Goal: Find specific page/section: Find specific page/section

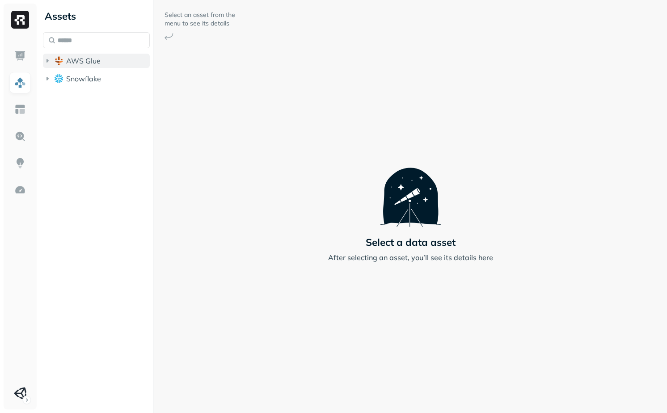
click at [102, 66] on button "AWS Glue" at bounding box center [96, 61] width 107 height 14
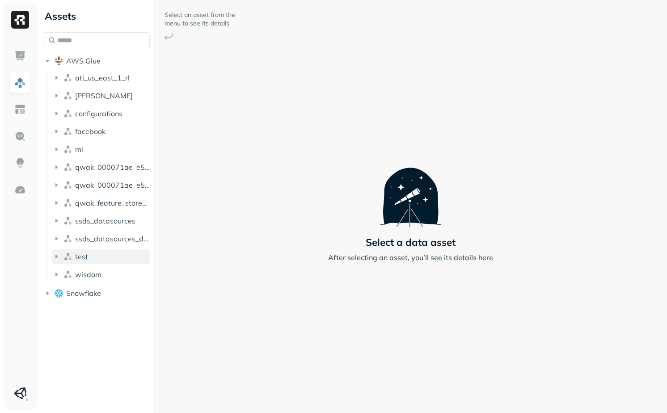
click at [102, 251] on button "test" at bounding box center [101, 257] width 98 height 14
click at [104, 241] on span "ssds_datasources_dev" at bounding box center [112, 238] width 75 height 9
click at [104, 222] on span "ssds_datasources" at bounding box center [105, 221] width 60 height 9
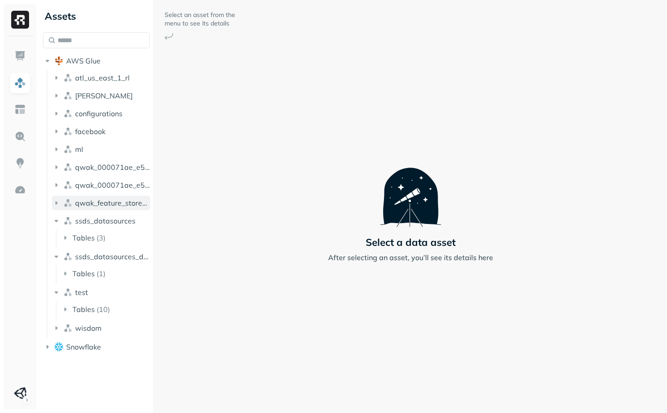
click at [104, 206] on span "qwak_feature_store_000071ae_e5f6_4c5f_97ab_2b533d00d294" at bounding box center [112, 203] width 75 height 9
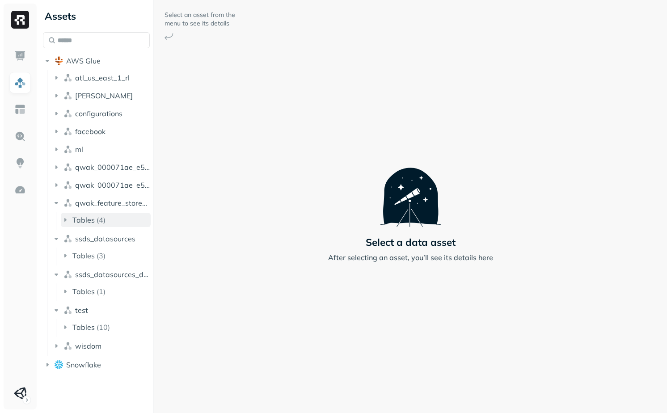
click at [96, 214] on button "Tables ( 4 )" at bounding box center [106, 220] width 90 height 14
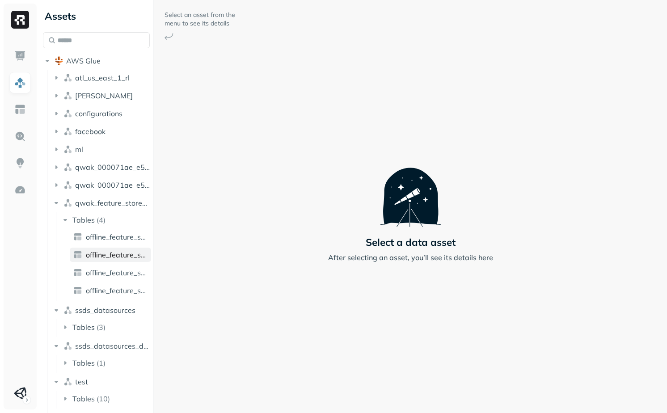
click at [105, 248] on link "offline_feature_store_arpumizer_user_level_offline" at bounding box center [110, 255] width 81 height 14
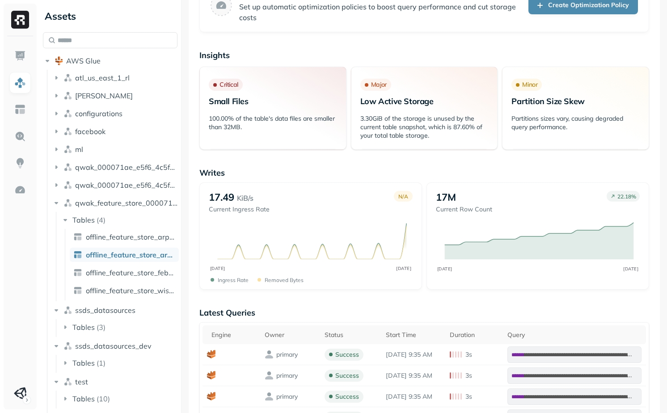
scroll to position [103, 0]
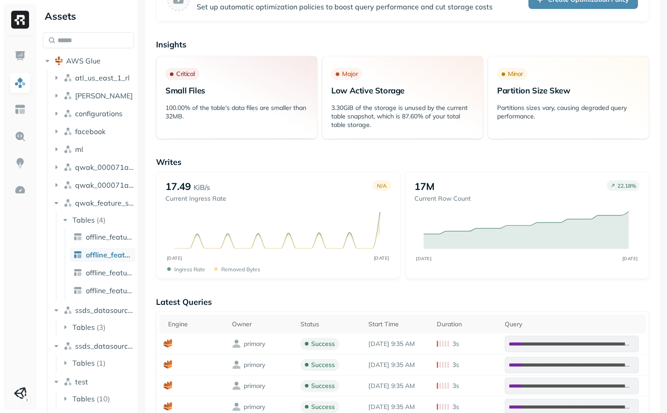
click at [140, 247] on div "Assets AWS Glue atl_us_east_1_rl [PERSON_NAME] configurations facebook ml qwak_…" at bounding box center [353, 206] width 628 height 413
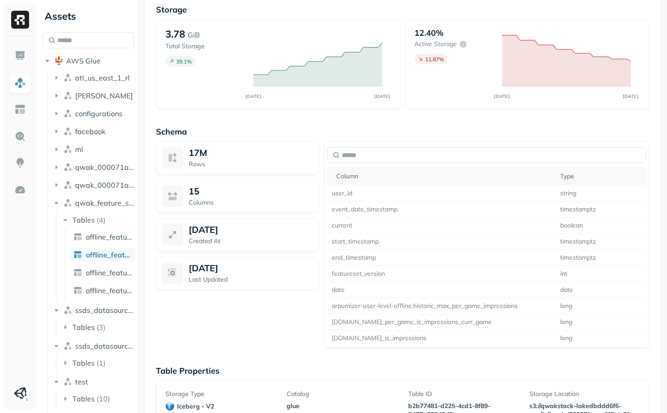
scroll to position [604, 0]
